Goal: Transaction & Acquisition: Book appointment/travel/reservation

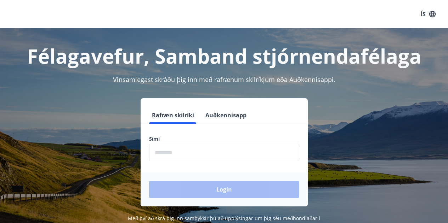
click at [169, 154] on input "phone" at bounding box center [224, 152] width 150 height 17
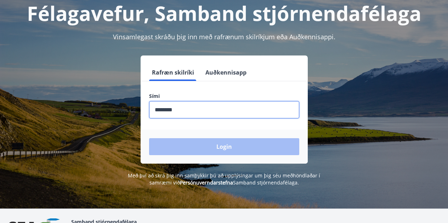
scroll to position [43, 0]
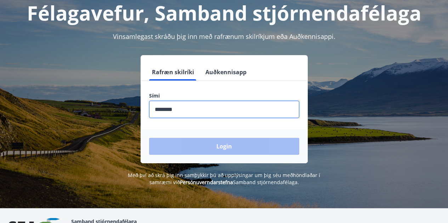
click at [198, 109] on input "phone" at bounding box center [224, 109] width 150 height 17
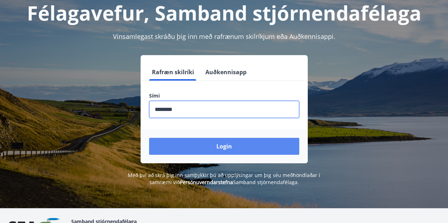
type input "********"
click at [176, 147] on button "Login" at bounding box center [224, 146] width 150 height 17
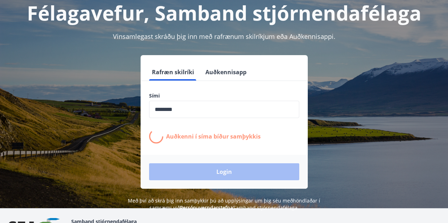
click at [412, 89] on div "Rafræn skilríki Auðkennisapp Sími ​ Auðkenni í síma bíður samþykkis Login" at bounding box center [223, 122] width 431 height 134
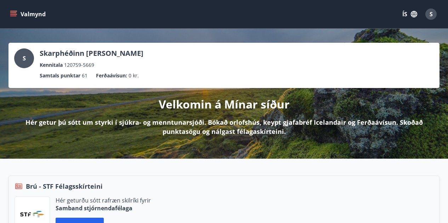
click at [13, 15] on icon "menu" at bounding box center [13, 14] width 7 height 7
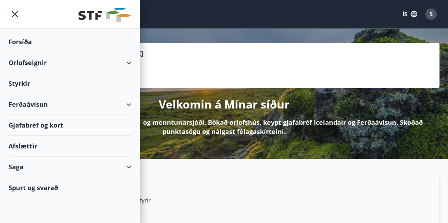
click at [29, 63] on div "Orlofseignir" at bounding box center [69, 62] width 123 height 21
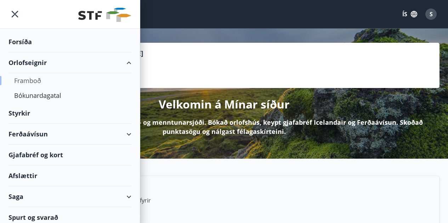
click at [32, 81] on div "Framboð" at bounding box center [70, 80] width 112 height 15
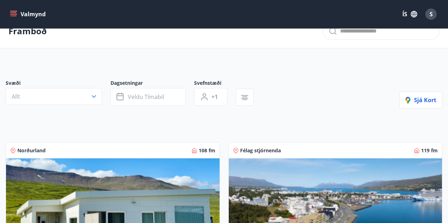
scroll to position [13, 0]
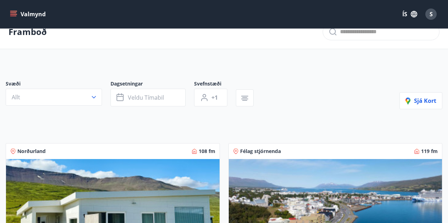
click at [14, 14] on icon "menu" at bounding box center [13, 14] width 7 height 7
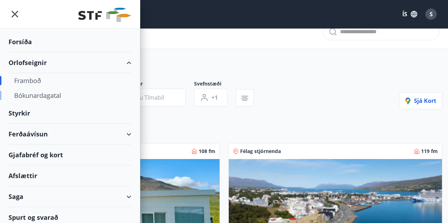
click at [28, 94] on div "Bókunardagatal" at bounding box center [70, 95] width 112 height 15
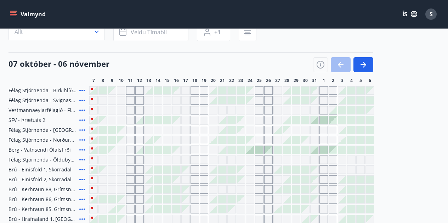
scroll to position [62, 0]
click at [365, 67] on icon "button" at bounding box center [363, 65] width 8 height 8
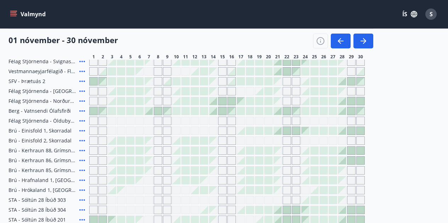
scroll to position [101, 0]
click at [244, 132] on div at bounding box center [241, 131] width 8 height 8
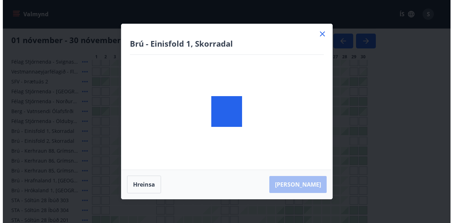
scroll to position [28, 0]
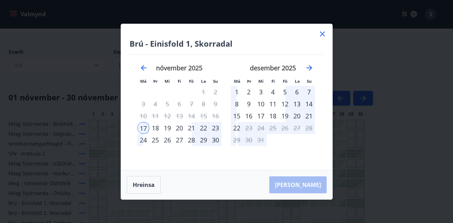
click at [189, 127] on div "21" at bounding box center [192, 128] width 12 height 12
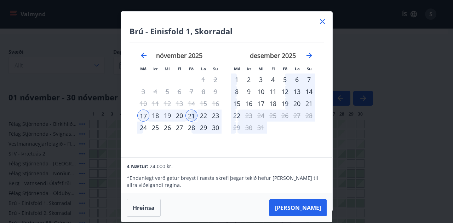
click at [141, 126] on div "24" at bounding box center [143, 128] width 12 height 12
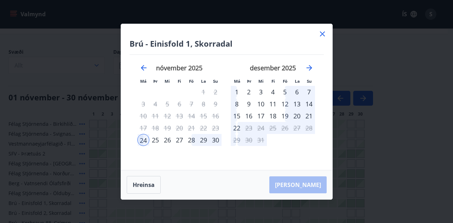
click at [216, 140] on div "30" at bounding box center [216, 140] width 12 height 12
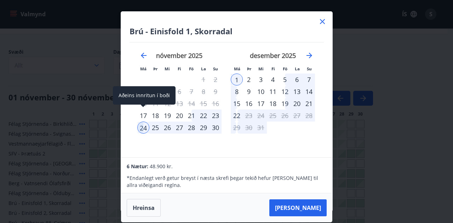
click at [144, 114] on div "17" at bounding box center [143, 116] width 12 height 12
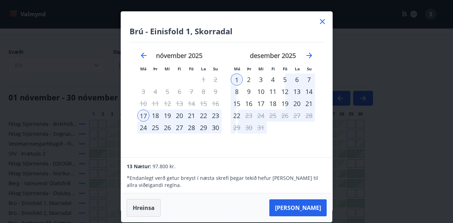
click at [148, 206] on button "Hreinsa" at bounding box center [144, 208] width 34 height 18
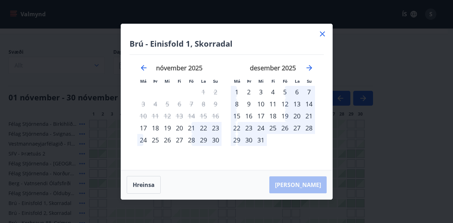
click at [189, 126] on div "21" at bounding box center [192, 128] width 12 height 12
click at [143, 138] on div "24" at bounding box center [143, 140] width 12 height 12
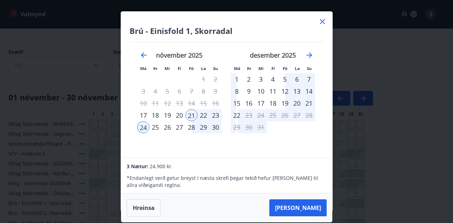
scroll to position [0, 0]
click at [190, 116] on div "21" at bounding box center [192, 116] width 12 height 12
click at [153, 208] on button "Hreinsa" at bounding box center [144, 208] width 34 height 18
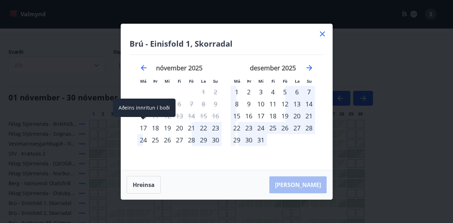
click at [143, 127] on div "17" at bounding box center [143, 128] width 12 height 12
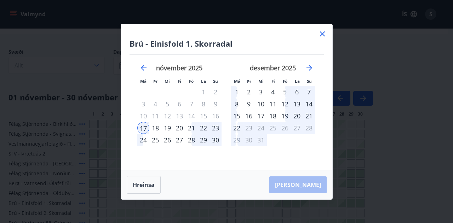
click at [143, 139] on div "24" at bounding box center [143, 140] width 12 height 12
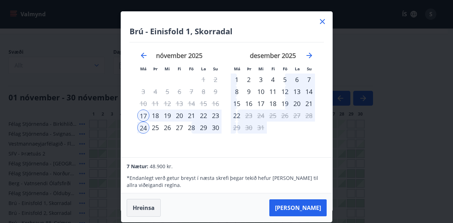
click at [149, 207] on button "Hreinsa" at bounding box center [144, 208] width 34 height 18
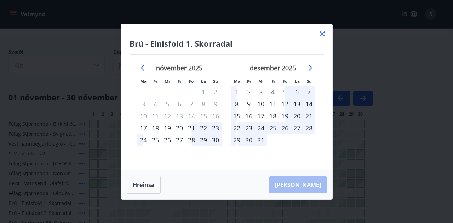
click at [167, 127] on div "19" at bounding box center [167, 128] width 12 height 12
click at [142, 139] on div "24" at bounding box center [143, 140] width 12 height 12
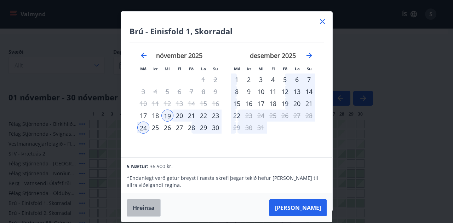
click at [150, 207] on button "Hreinsa" at bounding box center [144, 208] width 34 height 18
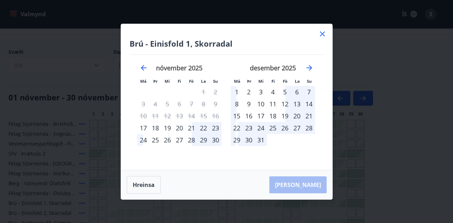
click at [180, 129] on div "20" at bounding box center [179, 128] width 12 height 12
click at [141, 141] on div "24" at bounding box center [143, 140] width 12 height 12
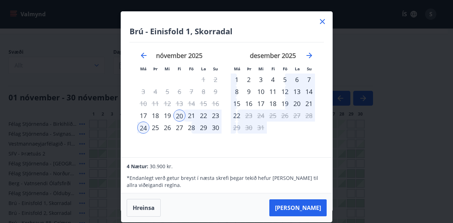
scroll to position [0, 0]
click at [170, 184] on p "* Endanlegt verð getur breyst í næsta skrefi þegar tekið hefur [PERSON_NAME] ti…" at bounding box center [227, 182] width 200 height 14
click at [146, 204] on button "Hreinsa" at bounding box center [144, 208] width 34 height 18
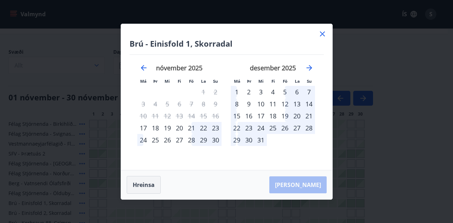
scroll to position [0, 0]
click at [190, 128] on div "21" at bounding box center [192, 128] width 12 height 12
click at [142, 142] on div "24" at bounding box center [143, 140] width 12 height 12
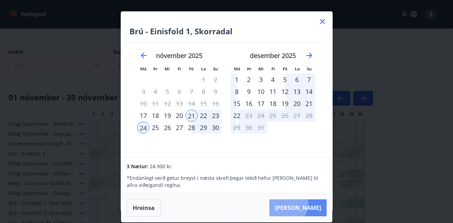
click at [305, 204] on button "[PERSON_NAME]" at bounding box center [297, 208] width 57 height 17
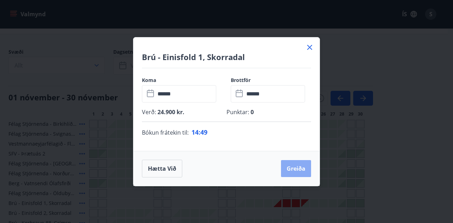
click at [297, 166] on button "Greiða" at bounding box center [296, 168] width 30 height 17
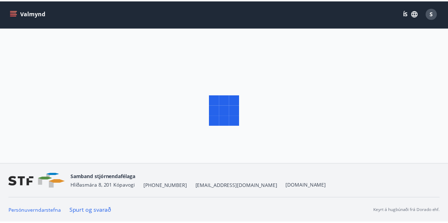
scroll to position [1, 0]
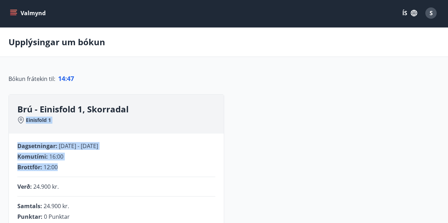
drag, startPoint x: 297, startPoint y: 166, endPoint x: 271, endPoint y: 108, distance: 63.4
click at [169, 156] on div "Komutími : 16:00" at bounding box center [116, 157] width 198 height 8
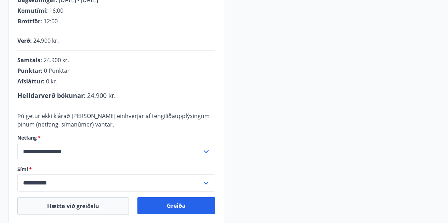
scroll to position [157, 0]
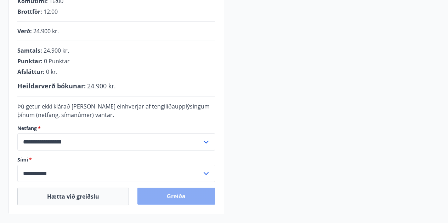
click at [179, 194] on button "Greiða" at bounding box center [176, 196] width 78 height 17
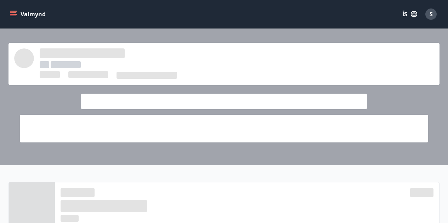
click at [15, 16] on icon "menu" at bounding box center [13, 16] width 6 height 1
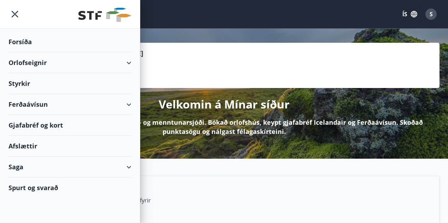
click at [96, 58] on div "Orlofseignir" at bounding box center [69, 62] width 123 height 21
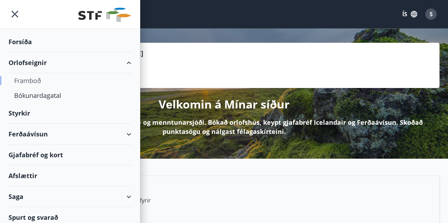
click at [37, 78] on div "Framboð" at bounding box center [70, 80] width 112 height 15
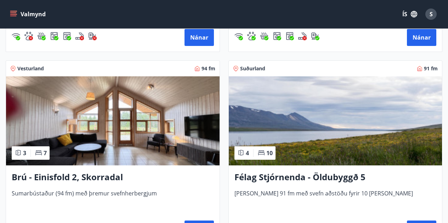
scroll to position [692, 0]
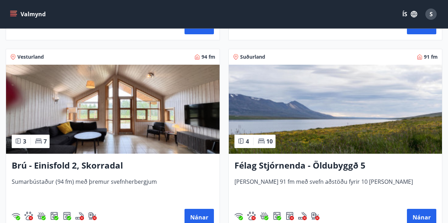
click at [140, 105] on img at bounding box center [112, 109] width 213 height 89
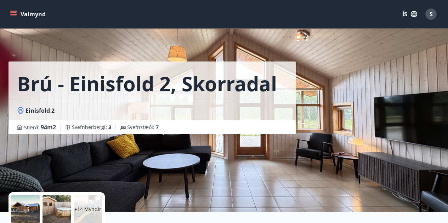
click at [86, 211] on p "+14 Myndir" at bounding box center [87, 209] width 27 height 7
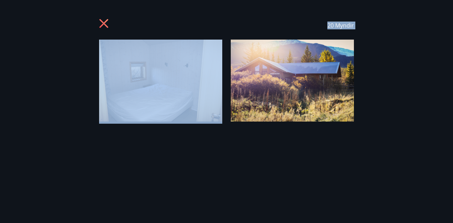
drag, startPoint x: 197, startPoint y: 163, endPoint x: 174, endPoint y: 96, distance: 70.8
click at [174, 96] on div "20 Myndir" at bounding box center [226, 111] width 453 height 201
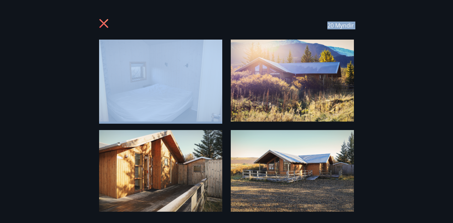
click at [398, 90] on div "20 Myndir" at bounding box center [226, 111] width 453 height 201
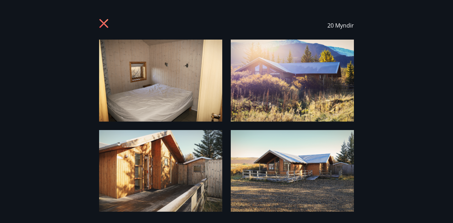
click at [101, 23] on icon at bounding box center [104, 24] width 11 height 11
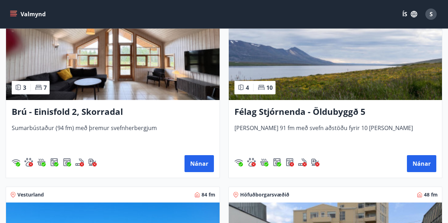
scroll to position [1697, 0]
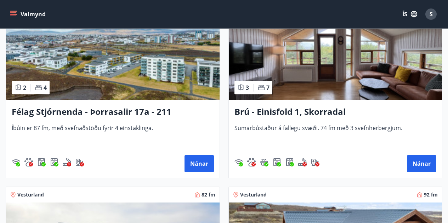
click at [356, 82] on img at bounding box center [335, 55] width 213 height 89
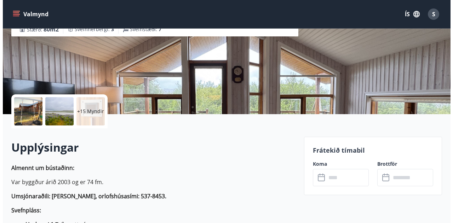
scroll to position [97, 0]
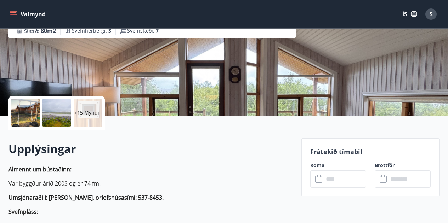
click at [30, 113] on div at bounding box center [25, 113] width 28 height 28
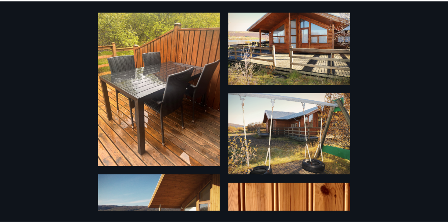
scroll to position [0, 0]
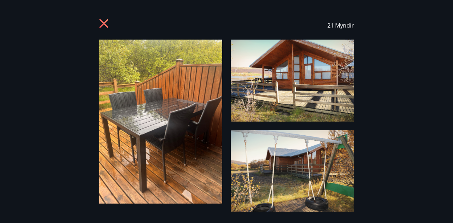
click at [103, 20] on icon at bounding box center [104, 24] width 11 height 11
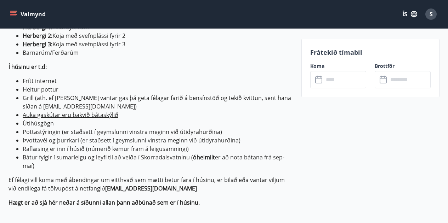
scroll to position [292, 0]
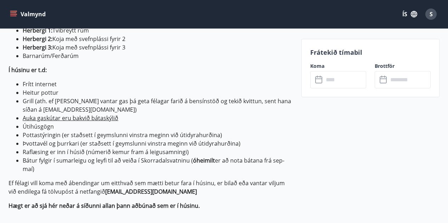
drag, startPoint x: 273, startPoint y: 160, endPoint x: 281, endPoint y: 166, distance: 10.3
click at [281, 166] on li "Bátur fylgir í sumarleigu og leyfi til að veiða í Skorradalsvatninu ( óheimilt …" at bounding box center [158, 164] width 270 height 17
click at [274, 167] on li "Bátur fylgir í sumarleigu og leyfi til að veiða í Skorradalsvatninu ( óheimilt …" at bounding box center [158, 164] width 270 height 17
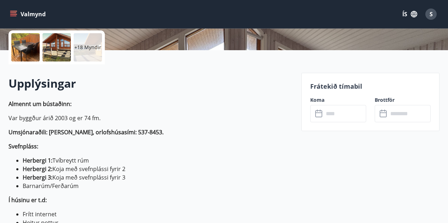
scroll to position [143, 0]
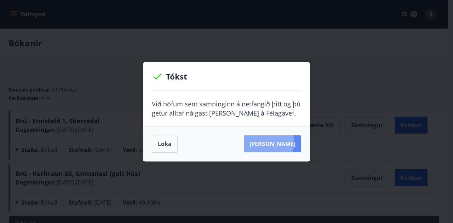
click at [280, 143] on button "Sjá samning" at bounding box center [272, 144] width 57 height 17
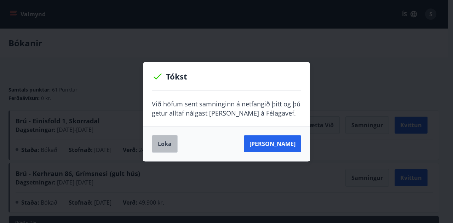
click at [166, 143] on button "Loka" at bounding box center [165, 144] width 26 height 18
